Goal: Information Seeking & Learning: Learn about a topic

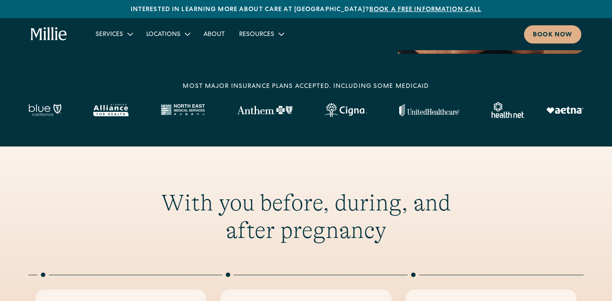
scroll to position [264, 0]
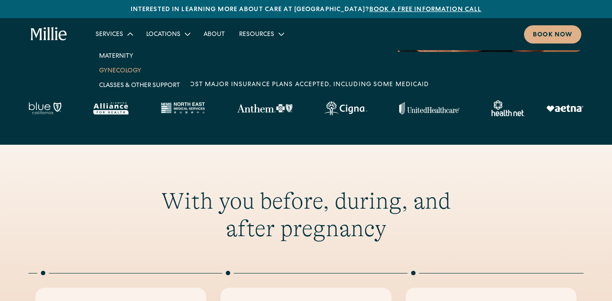
click at [126, 72] on link "Gynecology" at bounding box center [139, 70] width 95 height 15
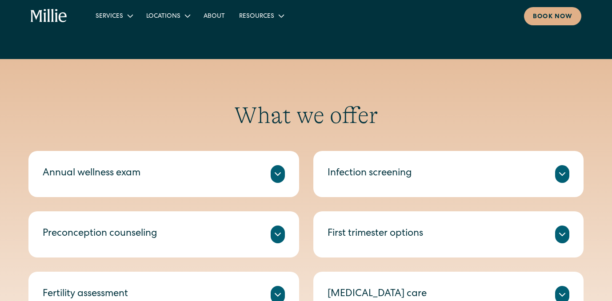
scroll to position [389, 0]
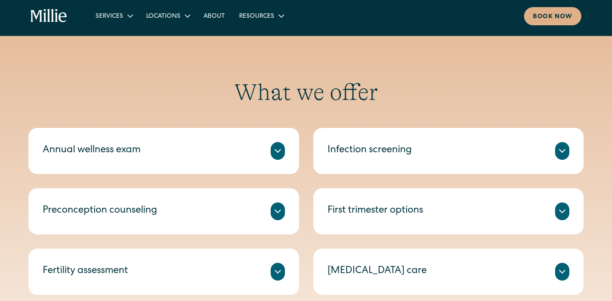
click at [279, 152] on icon at bounding box center [277, 151] width 11 height 11
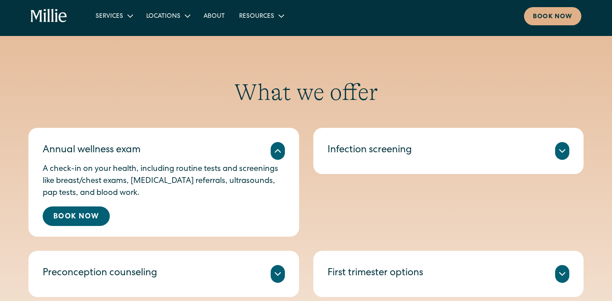
click at [279, 151] on icon at bounding box center [277, 151] width 11 height 11
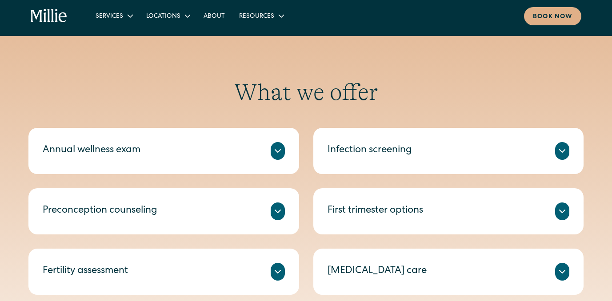
click at [405, 158] on div "Infection screening" at bounding box center [369, 150] width 84 height 15
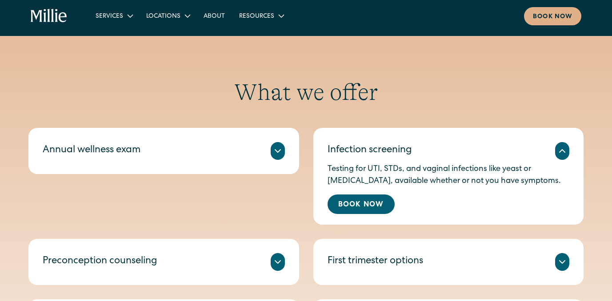
click at [405, 158] on div "Infection screening" at bounding box center [369, 150] width 84 height 15
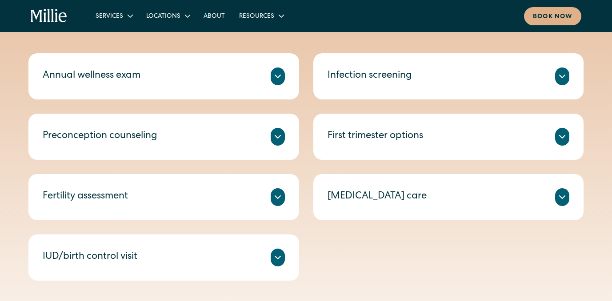
scroll to position [468, 0]
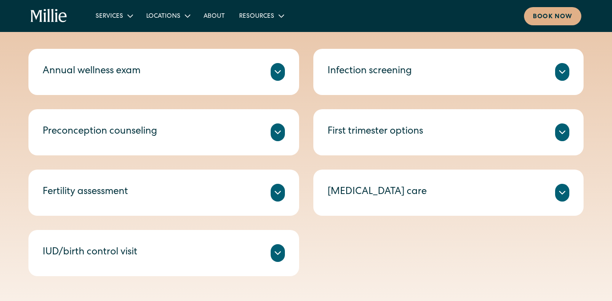
click at [280, 129] on icon at bounding box center [277, 132] width 11 height 11
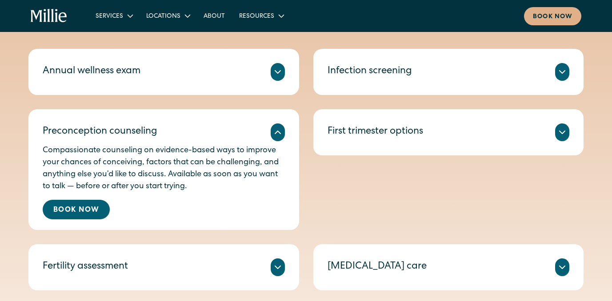
click at [280, 129] on icon at bounding box center [277, 132] width 11 height 11
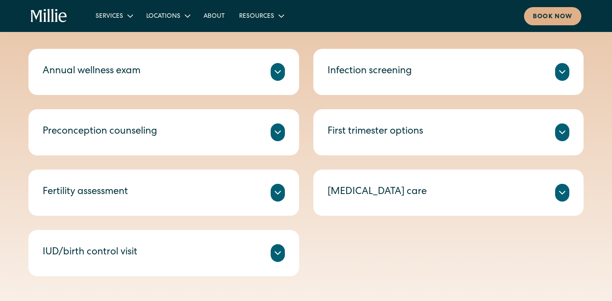
click at [362, 133] on div "First trimester options" at bounding box center [375, 132] width 96 height 15
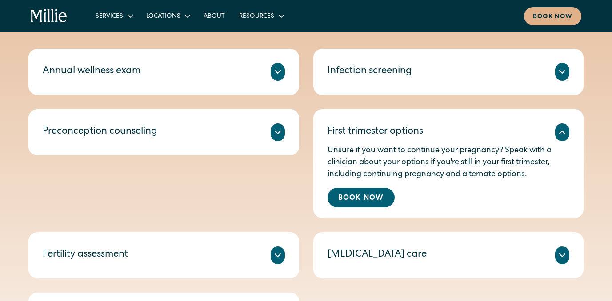
click at [362, 133] on div "First trimester options" at bounding box center [375, 132] width 96 height 15
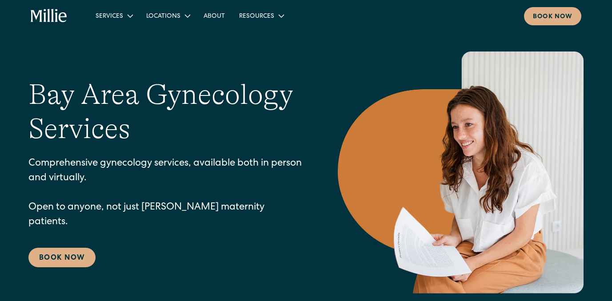
scroll to position [34, 0]
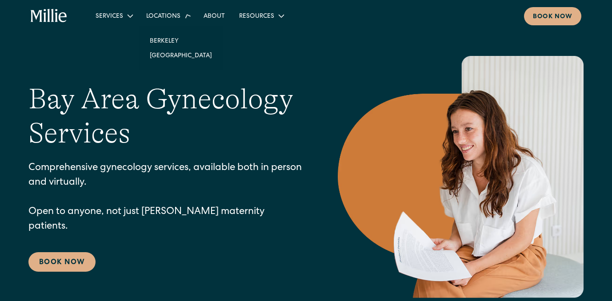
click at [174, 13] on div "Locations" at bounding box center [163, 16] width 34 height 9
click at [170, 17] on div "Locations" at bounding box center [163, 16] width 34 height 9
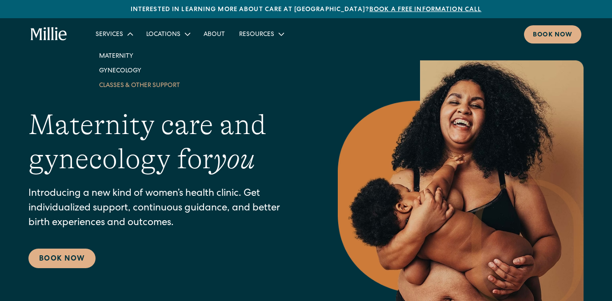
click at [129, 84] on link "Classes & Other Support" at bounding box center [139, 85] width 95 height 15
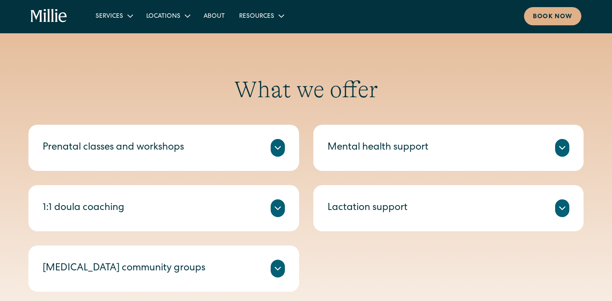
scroll to position [330, 0]
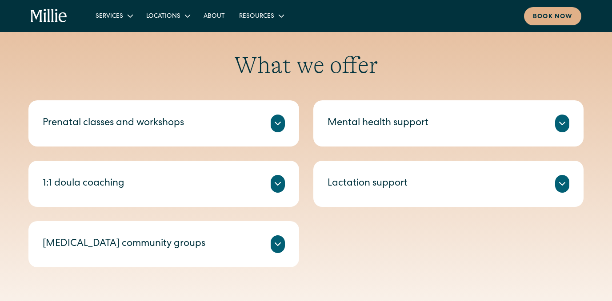
click at [204, 126] on div "Prenatal classes and workshops" at bounding box center [164, 124] width 242 height 18
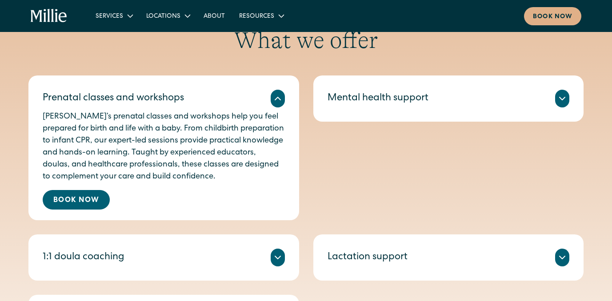
scroll to position [356, 0]
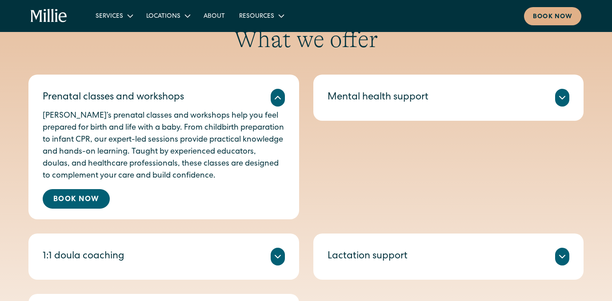
click at [362, 100] on div "Mental health support" at bounding box center [377, 98] width 101 height 15
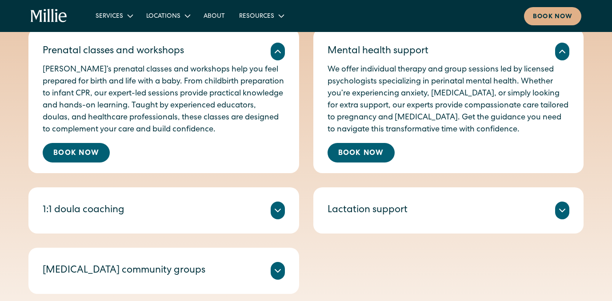
scroll to position [421, 0]
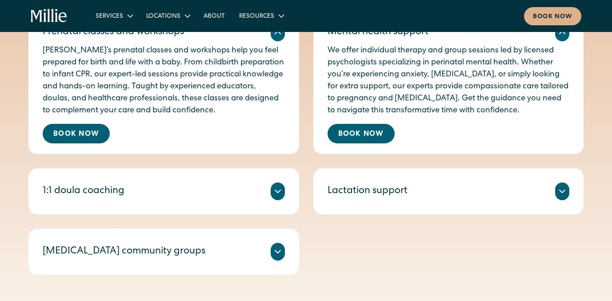
click at [214, 193] on div "1:1 doula coaching" at bounding box center [164, 192] width 242 height 18
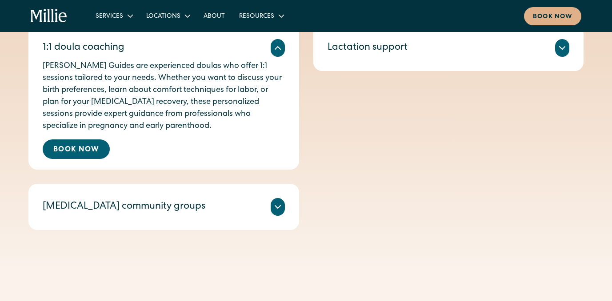
scroll to position [566, 0]
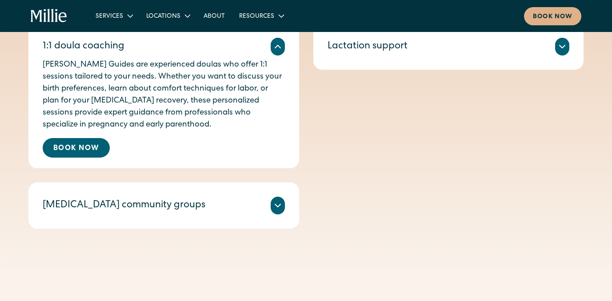
click at [210, 207] on div "Postpartum community groups" at bounding box center [164, 206] width 242 height 18
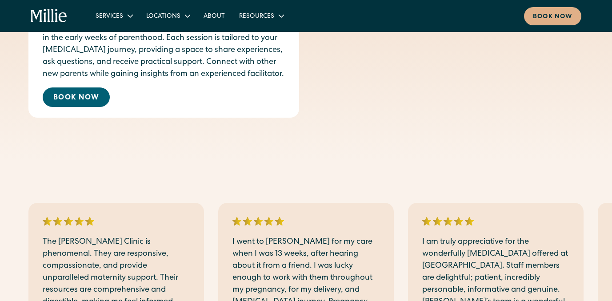
scroll to position [779, 0]
